Goal: Task Accomplishment & Management: Use online tool/utility

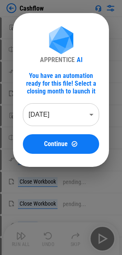
click at [71, 119] on body "Cashflow Move Or Copy Sheet pending... Rename Sheet pending... Reorder Sheet pe…" at bounding box center [61, 127] width 122 height 255
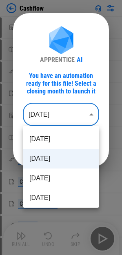
click at [71, 119] on div at bounding box center [61, 127] width 122 height 255
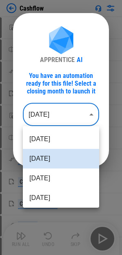
click at [72, 113] on body "Cashflow Move Or Copy Sheet pending... Rename Sheet pending... Reorder Sheet pe…" at bounding box center [61, 127] width 122 height 255
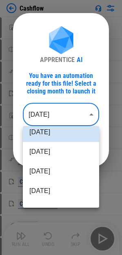
scroll to position [41, 0]
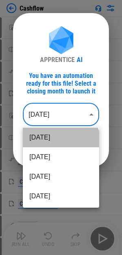
click at [60, 144] on li "Aug 2025" at bounding box center [61, 138] width 76 height 20
type input "********"
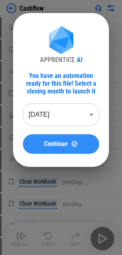
click at [60, 145] on span "Continue" at bounding box center [56, 144] width 24 height 7
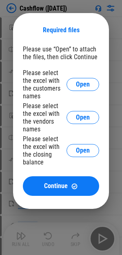
click at [60, 145] on div "Please select the excel with the closing balance" at bounding box center [45, 150] width 44 height 31
click at [52, 111] on div "Please select the excel with the vendors names" at bounding box center [45, 117] width 44 height 31
click at [83, 83] on span "Open" at bounding box center [83, 84] width 14 height 7
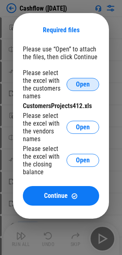
click at [79, 83] on span "Open" at bounding box center [83, 84] width 14 height 7
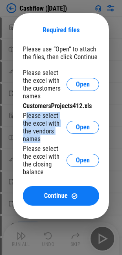
drag, startPoint x: 26, startPoint y: 114, endPoint x: 58, endPoint y: 140, distance: 40.9
click at [58, 140] on div "Please select the excel with the vendors names" at bounding box center [45, 127] width 44 height 31
click at [38, 133] on div "Please select the excel with the vendors names" at bounding box center [45, 127] width 44 height 31
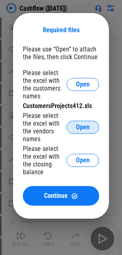
click at [75, 123] on button "Open" at bounding box center [82, 127] width 33 height 13
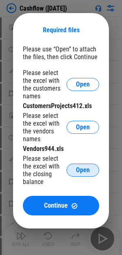
click at [84, 171] on span "Open" at bounding box center [83, 170] width 14 height 7
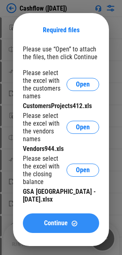
click at [75, 220] on img at bounding box center [74, 223] width 7 height 7
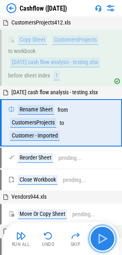
click at [99, 236] on img "button" at bounding box center [102, 238] width 13 height 13
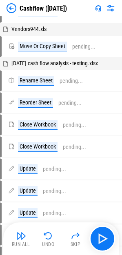
scroll to position [140, 0]
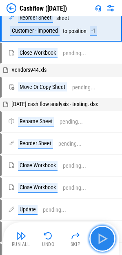
click at [98, 240] on img "button" at bounding box center [102, 238] width 13 height 13
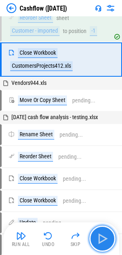
click at [98, 240] on img "button" at bounding box center [102, 238] width 13 height 13
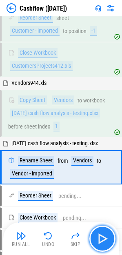
click at [103, 242] on img "button" at bounding box center [102, 238] width 13 height 13
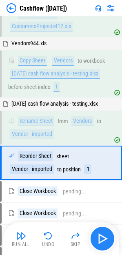
scroll to position [215, 0]
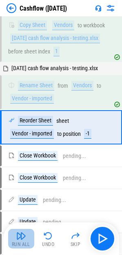
click at [17, 239] on img "button" at bounding box center [21, 236] width 10 height 10
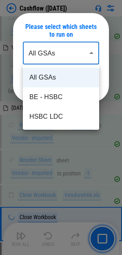
scroll to position [174, 0]
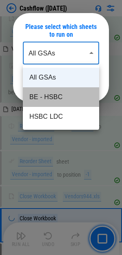
click at [37, 99] on li "BE - HSBC" at bounding box center [61, 97] width 76 height 20
type input "*********"
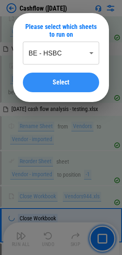
click at [60, 82] on span "Select" at bounding box center [61, 82] width 17 height 7
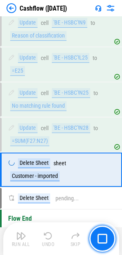
scroll to position [606, 0]
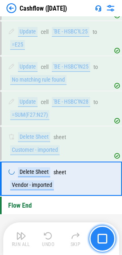
click at [97, 239] on button "button" at bounding box center [102, 238] width 26 height 26
click at [94, 241] on button "button" at bounding box center [102, 238] width 26 height 26
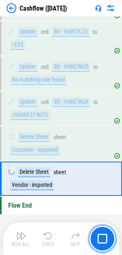
click at [56, 250] on div "Run All Undo Skip" at bounding box center [62, 238] width 108 height 26
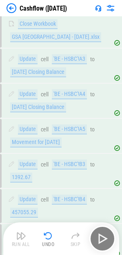
scroll to position [443, 0]
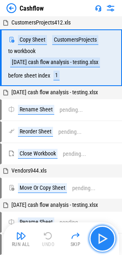
click at [106, 240] on img "button" at bounding box center [102, 238] width 13 height 13
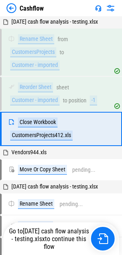
scroll to position [72, 0]
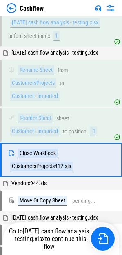
scroll to position [72, 0]
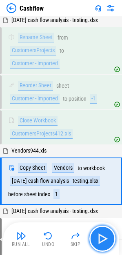
click at [110, 240] on button "button" at bounding box center [102, 238] width 26 height 26
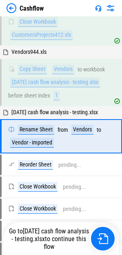
scroll to position [180, 0]
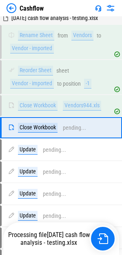
scroll to position [265, 0]
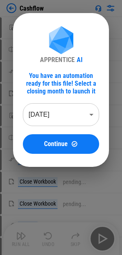
click at [66, 117] on body "Cashflow Move Or Copy Sheet pending... Rename Sheet pending... Reorder Sheet pe…" at bounding box center [61, 127] width 122 height 255
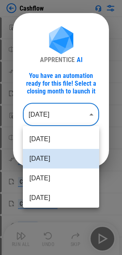
click at [61, 179] on li "[DATE]" at bounding box center [61, 178] width 76 height 20
type input "********"
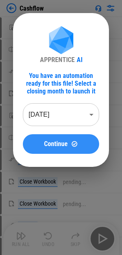
click at [61, 147] on span "Continue" at bounding box center [56, 144] width 24 height 7
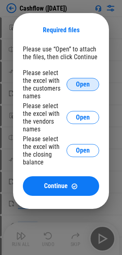
click at [80, 87] on span "Open" at bounding box center [83, 84] width 14 height 7
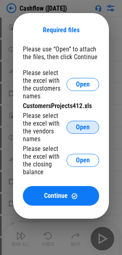
click at [73, 126] on button "Open" at bounding box center [82, 127] width 33 height 13
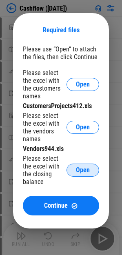
click at [89, 175] on button "Open" at bounding box center [82, 169] width 33 height 13
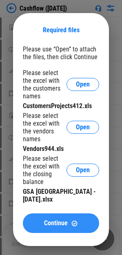
click at [50, 220] on button "Continue" at bounding box center [61, 223] width 76 height 20
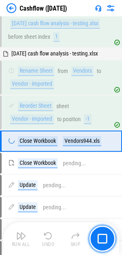
scroll to position [243, 0]
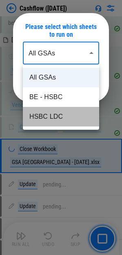
click at [59, 117] on li "HSBC LDC" at bounding box center [61, 117] width 76 height 20
type input "********"
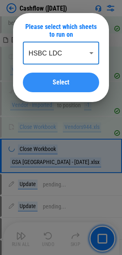
click at [68, 84] on span "Select" at bounding box center [61, 82] width 17 height 7
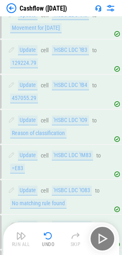
scroll to position [402, 0]
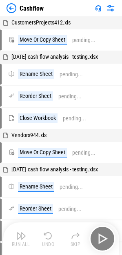
click at [110, 238] on div "Run All Undo Skip" at bounding box center [62, 238] width 108 height 26
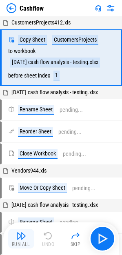
click at [20, 242] on div "Run All" at bounding box center [21, 244] width 18 height 5
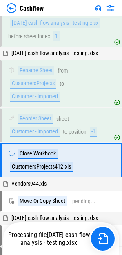
scroll to position [72, 0]
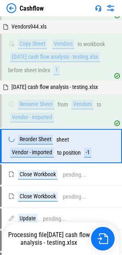
scroll to position [215, 0]
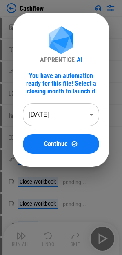
click at [92, 118] on body "Cashflow Move Or Copy Sheet pending... Rename Sheet pending... Reorder Sheet pe…" at bounding box center [61, 127] width 122 height 255
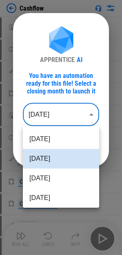
click at [66, 49] on div at bounding box center [61, 127] width 122 height 255
